Goal: Task Accomplishment & Management: Complete application form

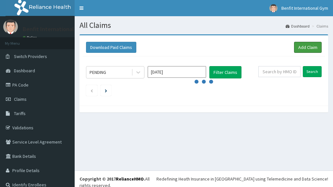
click at [299, 51] on link "Add Claim" at bounding box center [308, 47] width 28 height 11
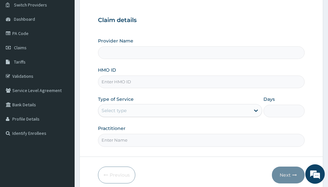
scroll to position [52, 0]
type input "Benfit International Gym"
type input "1"
click at [165, 109] on div "Outpatient" at bounding box center [180, 110] width 164 height 13
click at [167, 86] on input "HMO ID" at bounding box center [201, 81] width 207 height 13
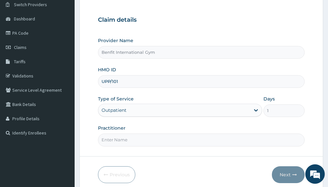
scroll to position [0, 0]
type input "UPP/10181/A"
click at [150, 140] on input "Practitioner" at bounding box center [201, 140] width 207 height 13
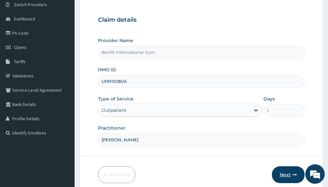
type input "ABDULKAREEM ZAYNAB"
click at [288, 174] on button "Next" at bounding box center [288, 174] width 33 height 17
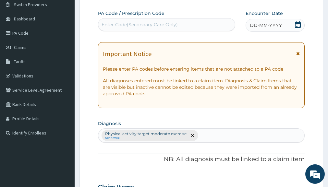
click at [160, 25] on div "Enter Code(Secondary Care Only)" at bounding box center [140, 24] width 76 height 6
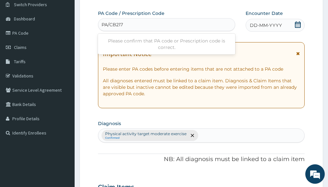
type input "PA/CB2173"
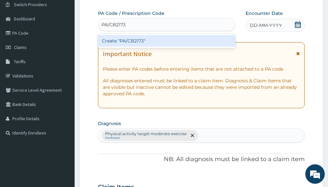
click at [150, 41] on div "Create "PA/CB2173"" at bounding box center [166, 41] width 137 height 12
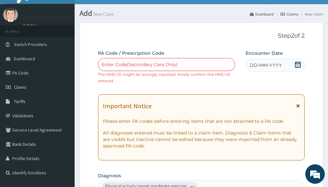
scroll to position [12, 0]
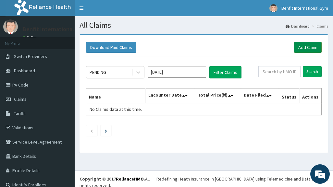
click at [302, 44] on link "Add Claim" at bounding box center [308, 47] width 28 height 11
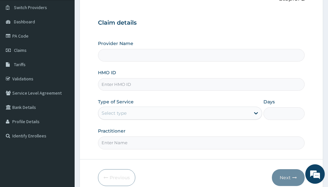
scroll to position [55, 0]
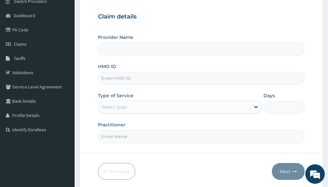
type input "Benfit International Gym"
type input "1"
click at [166, 77] on input "HMO ID" at bounding box center [201, 78] width 207 height 13
type input "UBP/10181/A"
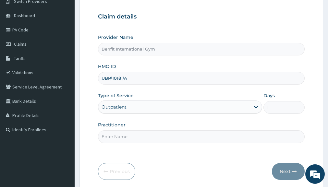
click at [149, 132] on input "Practitioner" at bounding box center [201, 136] width 207 height 13
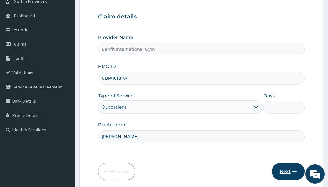
type input "ABDULKAREEM ZAYNAB"
click at [284, 169] on button "Next" at bounding box center [288, 171] width 33 height 17
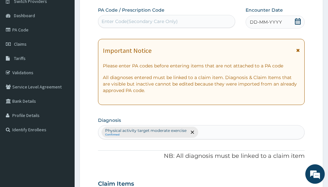
click at [193, 18] on div "Enter Code(Secondary Care Only)" at bounding box center [166, 21] width 137 height 10
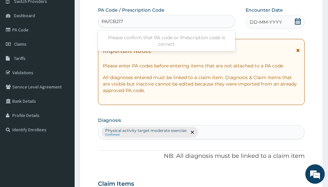
type input "PA/CB2173"
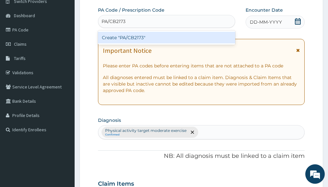
click at [162, 38] on div "Create "PA/CB2173"" at bounding box center [166, 38] width 137 height 12
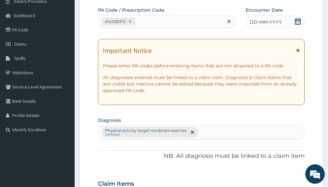
click at [298, 24] on icon at bounding box center [298, 21] width 6 height 6
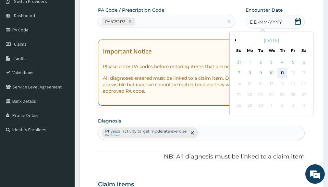
click at [283, 73] on div "11" at bounding box center [282, 73] width 10 height 10
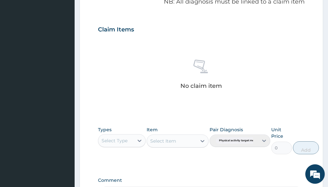
scroll to position [214, 0]
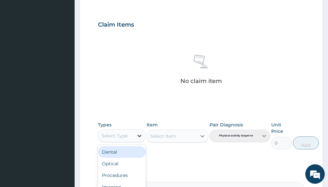
click at [138, 133] on icon at bounding box center [139, 136] width 6 height 6
type input "GYM"
click at [127, 152] on div "Gym" at bounding box center [121, 152] width 47 height 12
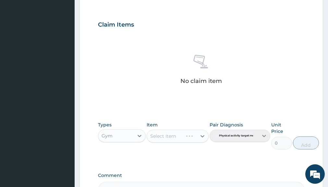
click at [187, 137] on div "Select Item" at bounding box center [178, 136] width 62 height 13
click at [201, 138] on icon at bounding box center [202, 136] width 6 height 6
click at [184, 152] on div "GYM SESSION" at bounding box center [178, 153] width 62 height 12
click at [305, 146] on button "Add" at bounding box center [306, 143] width 26 height 13
type input "0"
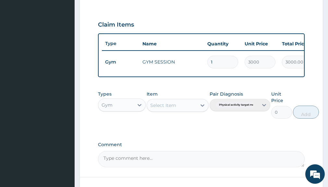
scroll to position [268, 0]
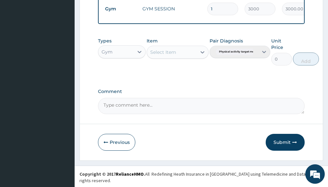
click at [279, 151] on button "Submit" at bounding box center [285, 142] width 39 height 17
